Goal: Information Seeking & Learning: Find specific fact

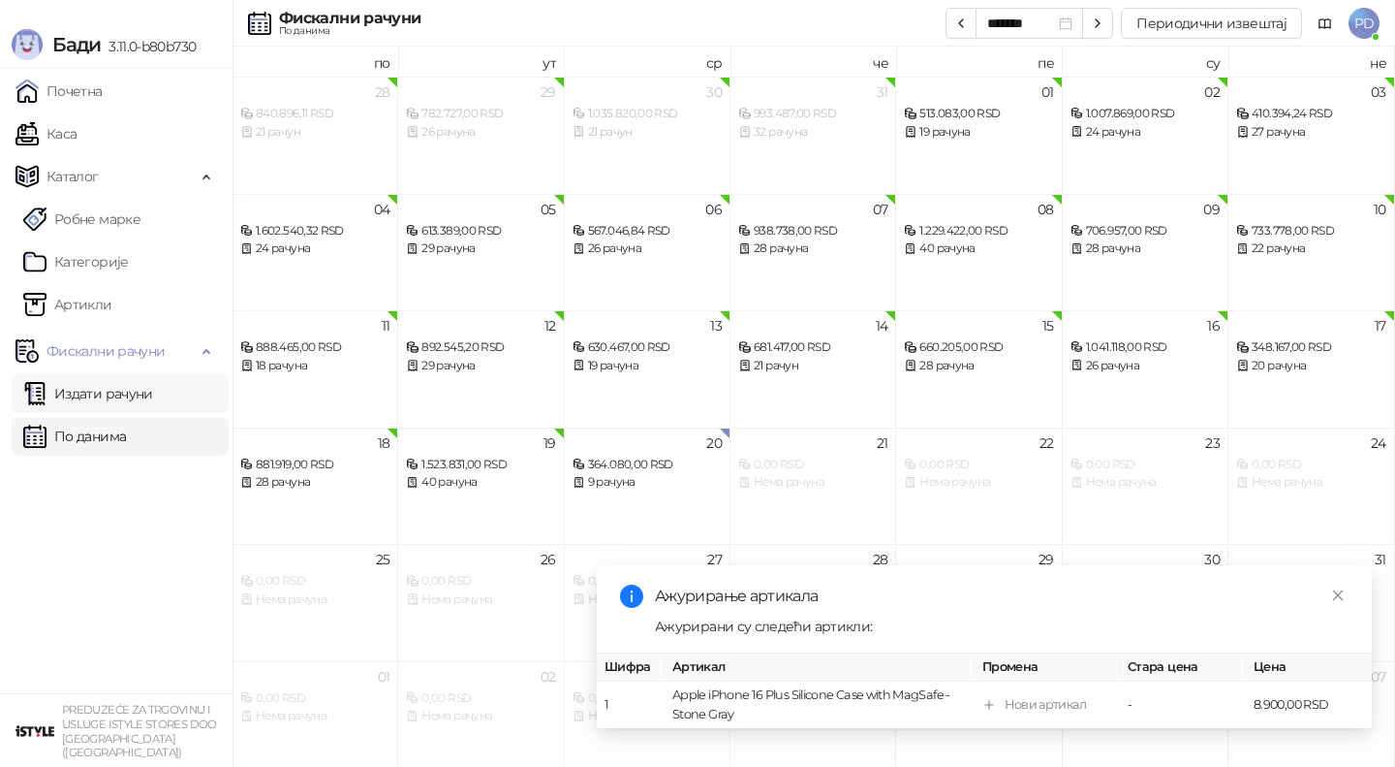
click at [145, 395] on link "Издати рачуни" at bounding box center [88, 393] width 130 height 39
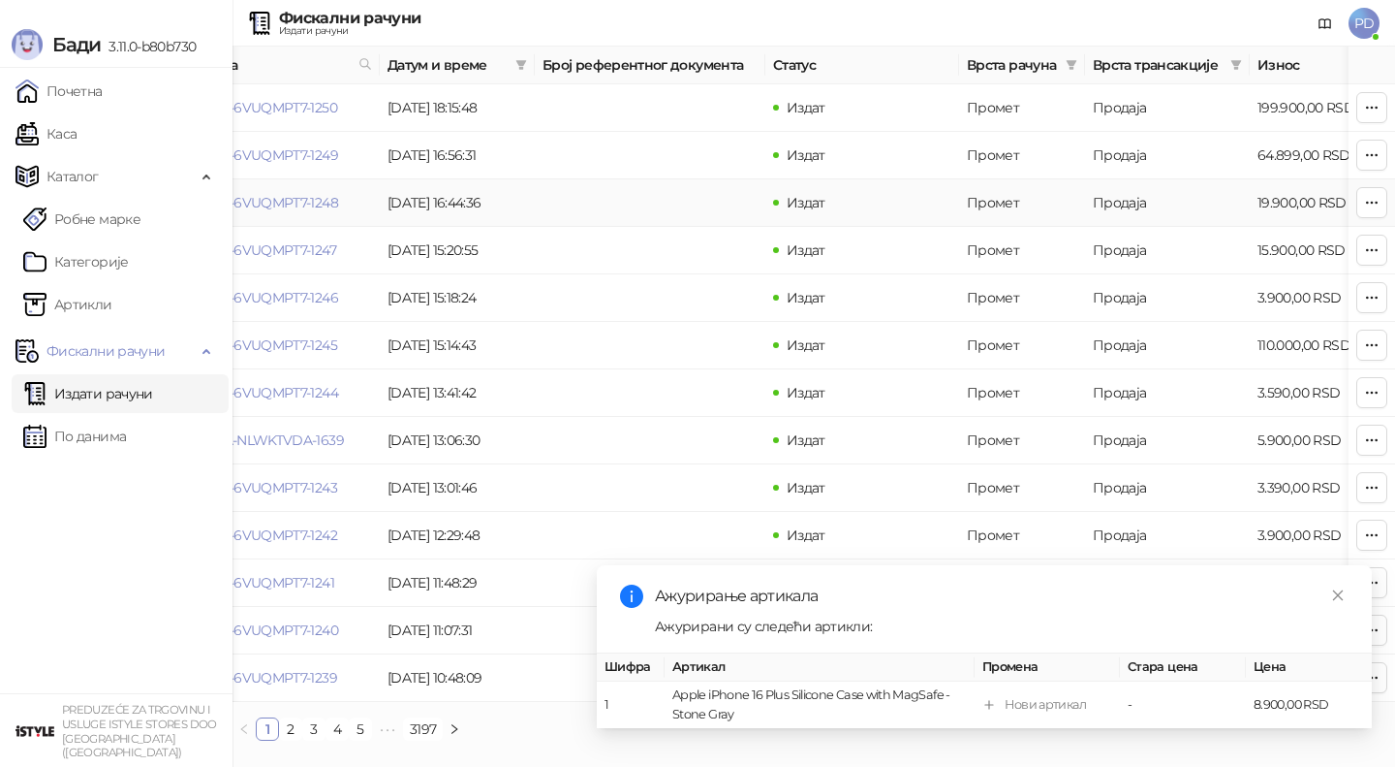
scroll to position [0, 94]
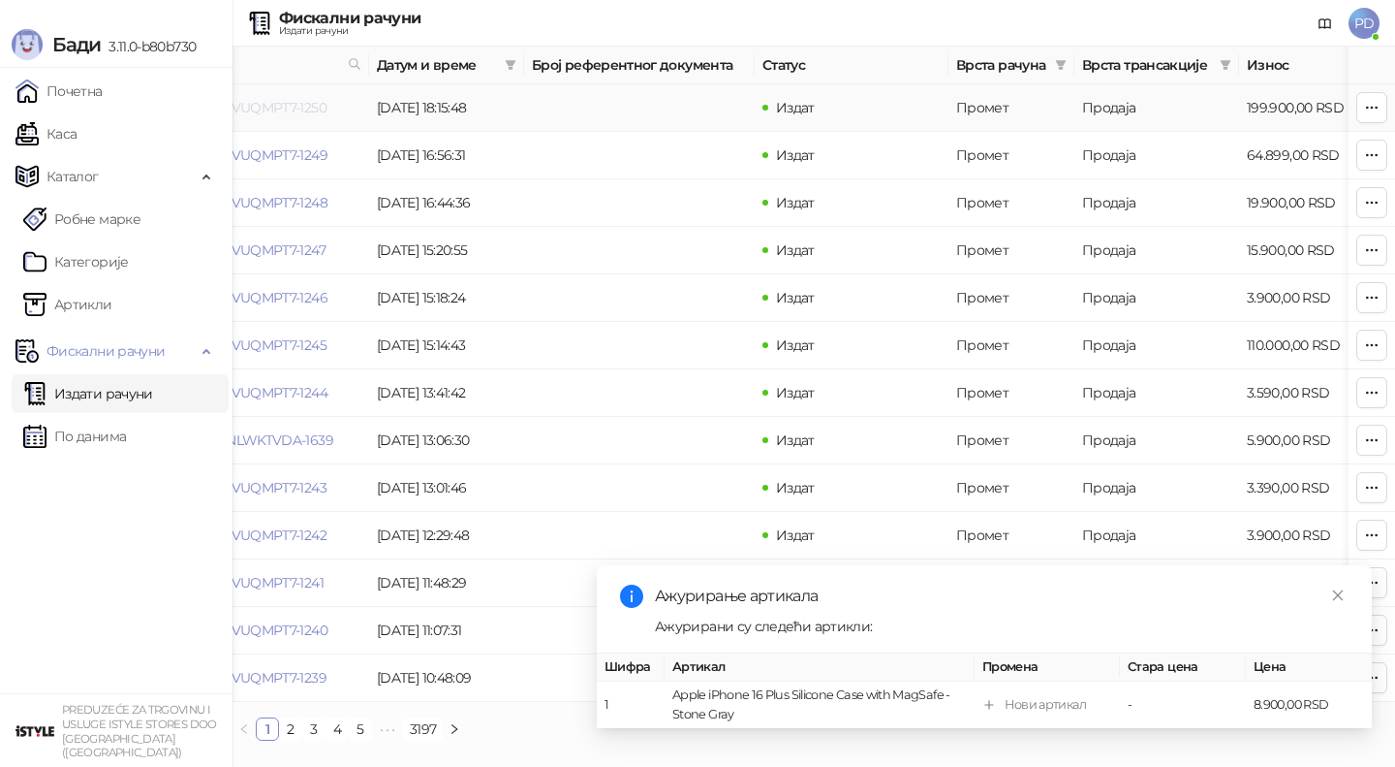
click at [316, 110] on link "6VUQMPT7-6VUQMPT7-1250" at bounding box center [236, 107] width 180 height 17
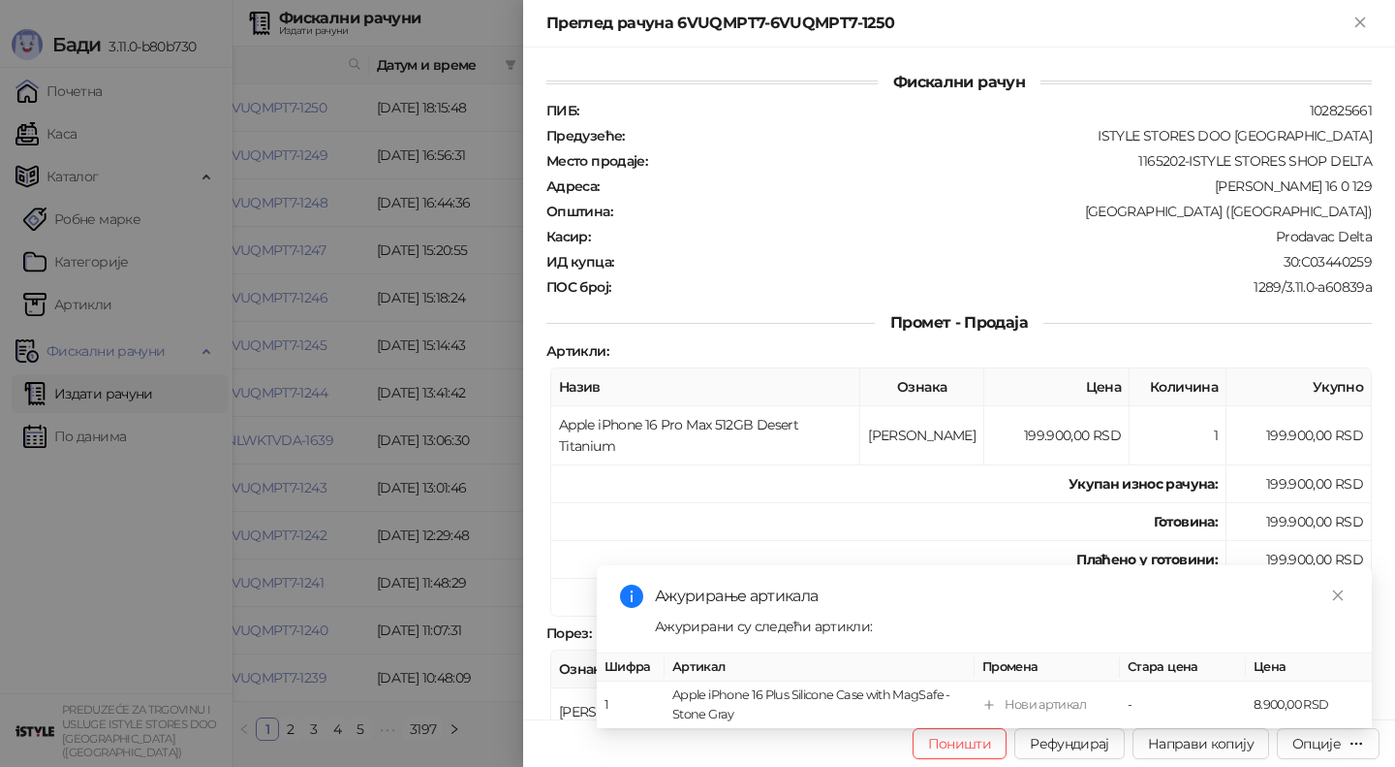
click at [1330, 582] on div "Ажурирање артикала Ажурирани су следећи артикли: Шифра Артикал Промена Стара це…" at bounding box center [984, 646] width 775 height 163
click at [1334, 598] on icon "close" at bounding box center [1338, 594] width 11 height 11
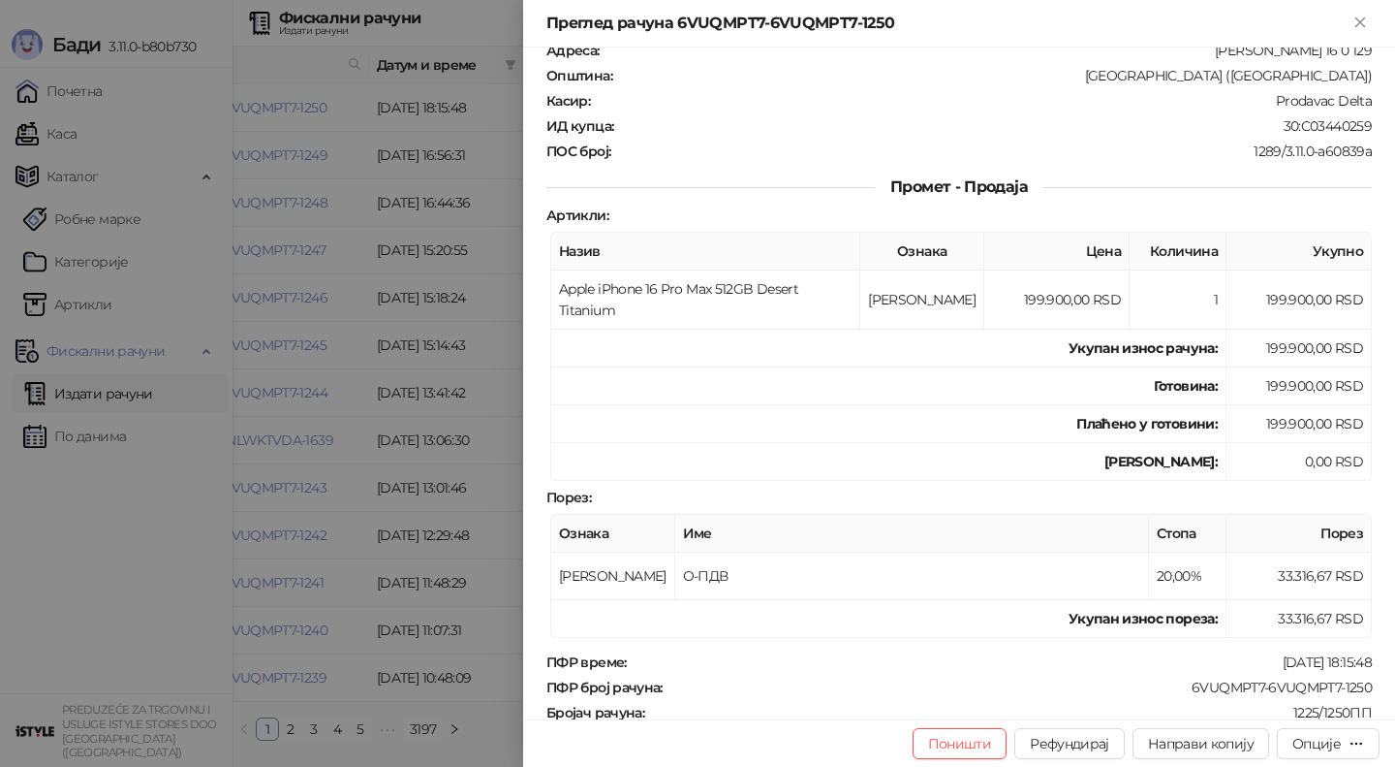
scroll to position [194, 0]
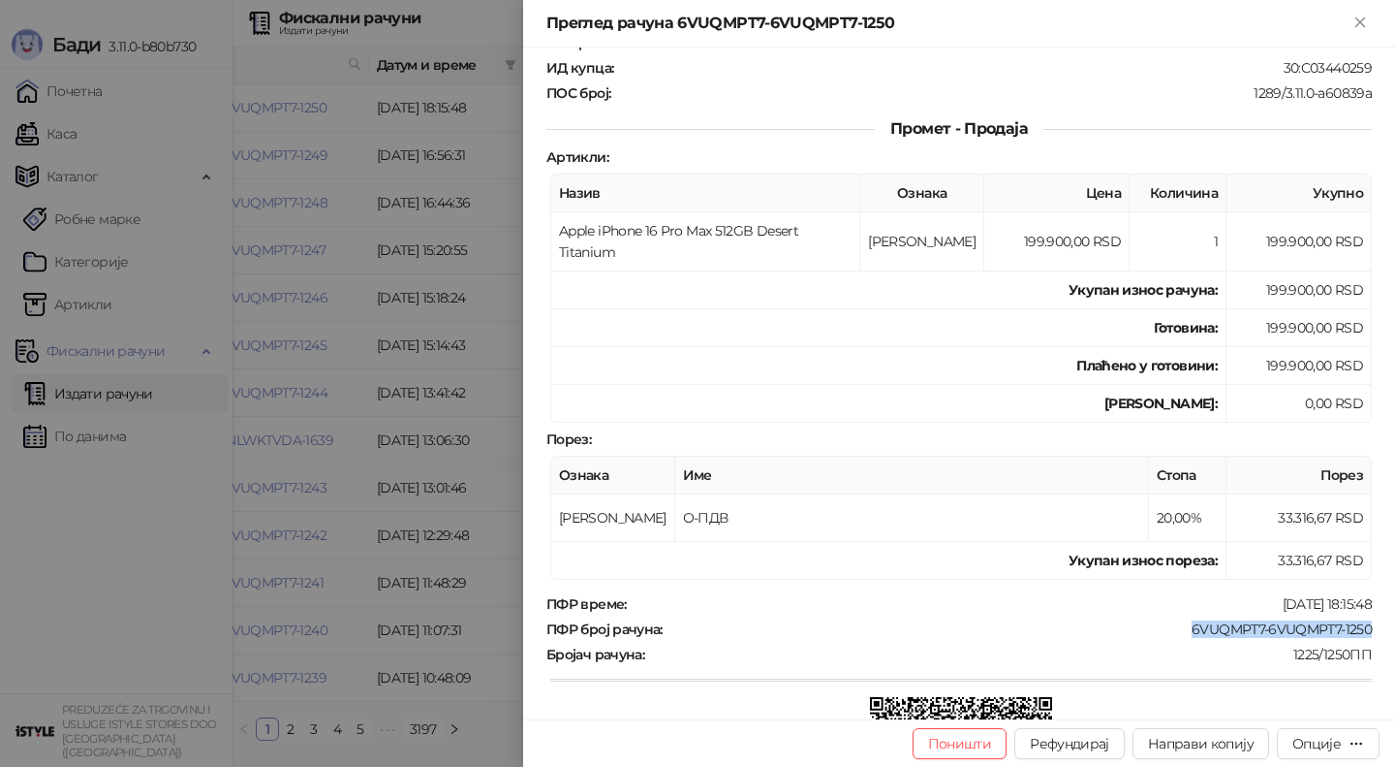
drag, startPoint x: 1191, startPoint y: 607, endPoint x: 1372, endPoint y: 604, distance: 181.2
click at [1372, 620] on div "6VUQMPT7-6VUQMPT7-1250" at bounding box center [1019, 628] width 709 height 17
copy div "6VUQMPT7-6VUQMPT7-1250"
